Goal: Answer question/provide support

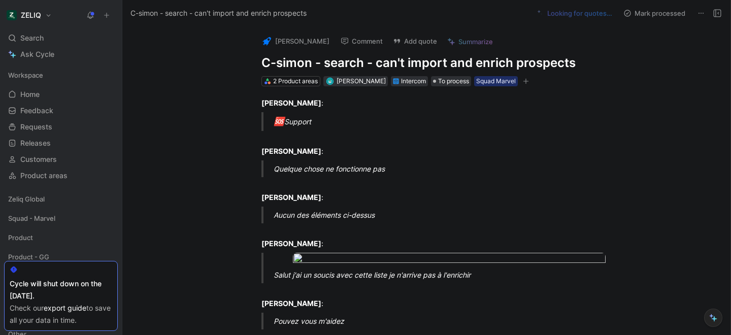
click at [334, 63] on h1 "C-simon - search - can't import and enrich prospects" at bounding box center [436, 63] width 351 height 16
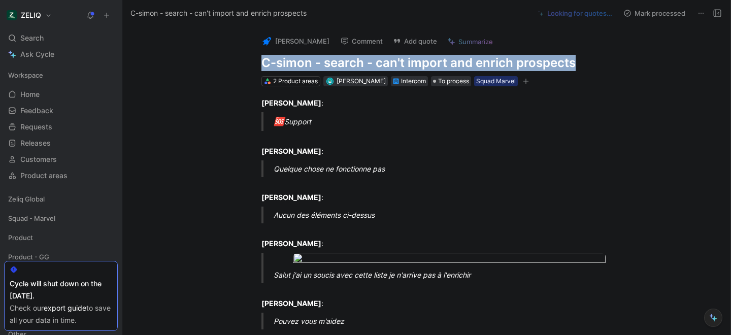
click at [334, 63] on h1 "C-simon - search - can't import and enrich prospects" at bounding box center [436, 63] width 351 height 16
click at [399, 39] on button "Add quote" at bounding box center [414, 41] width 53 height 14
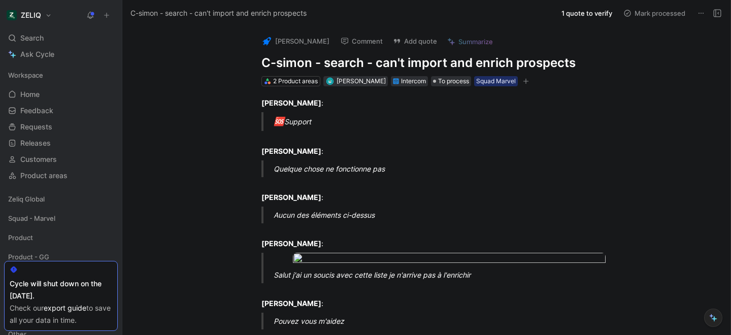
click at [391, 40] on button "Add quote" at bounding box center [414, 41] width 53 height 14
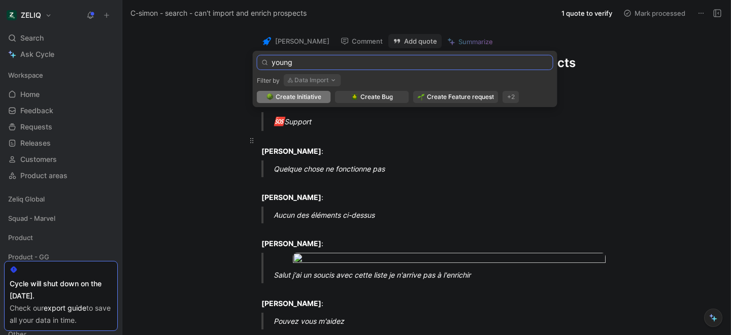
type input "young"
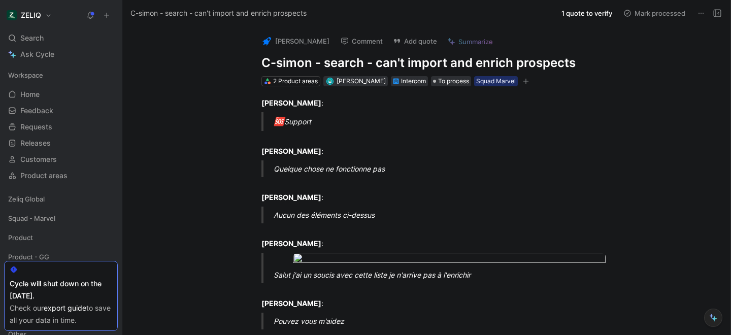
click at [595, 16] on button "1 quote to verify" at bounding box center [587, 13] width 60 height 14
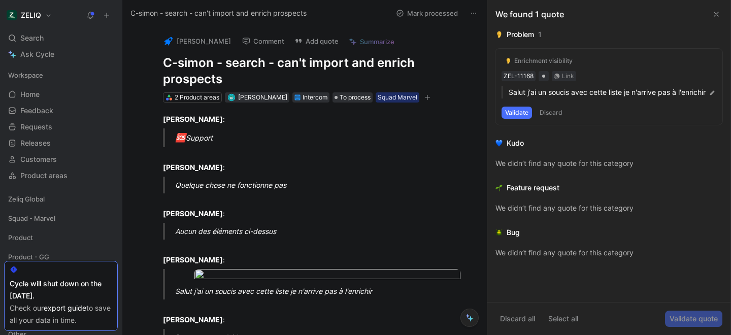
click at [714, 12] on use at bounding box center [716, 14] width 4 height 4
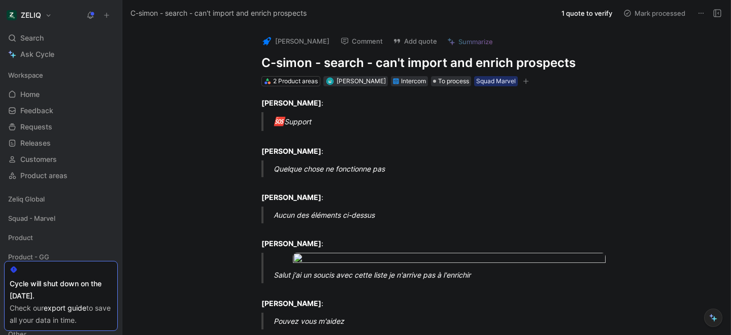
click at [529, 83] on icon "button" at bounding box center [526, 81] width 6 height 6
